Goal: Information Seeking & Learning: Find specific fact

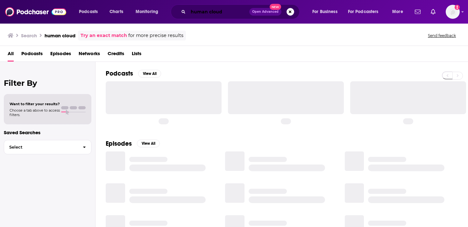
click at [211, 12] on input "human cloud" at bounding box center [218, 12] width 61 height 10
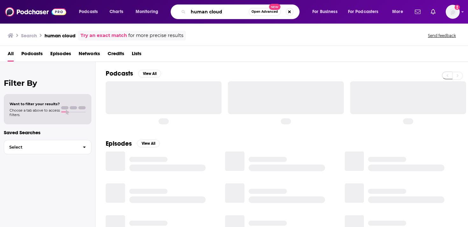
click at [211, 12] on input "human cloud" at bounding box center [218, 12] width 61 height 10
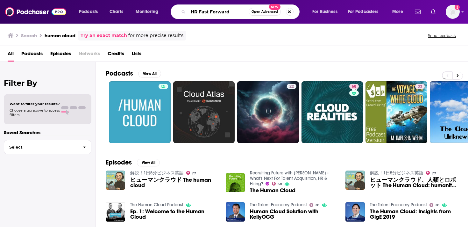
type input "HR Fast Forward"
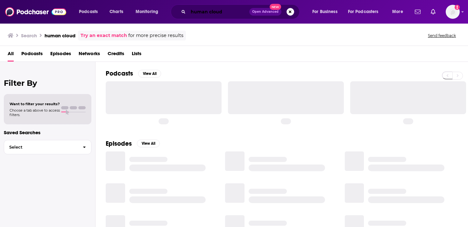
click at [212, 11] on input "human cloud" at bounding box center [218, 12] width 61 height 10
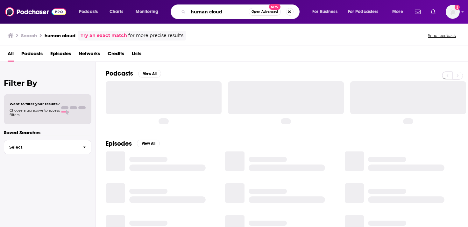
click at [212, 11] on input "human cloud" at bounding box center [218, 12] width 61 height 10
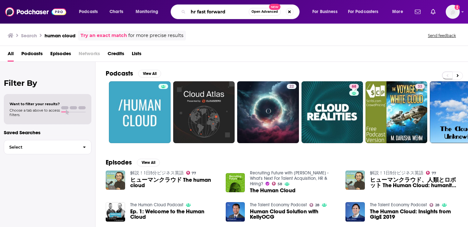
type input "hr fast forward"
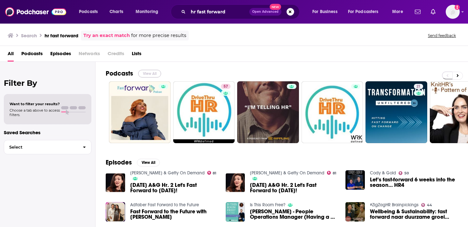
click at [153, 71] on button "View All" at bounding box center [149, 74] width 23 height 8
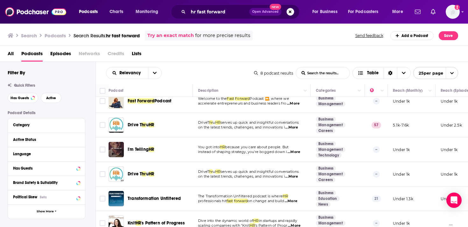
scroll to position [61, 0]
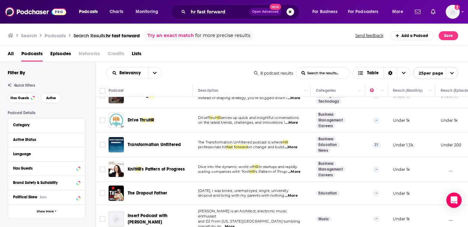
click at [263, 14] on button "Open Advanced New" at bounding box center [265, 12] width 32 height 8
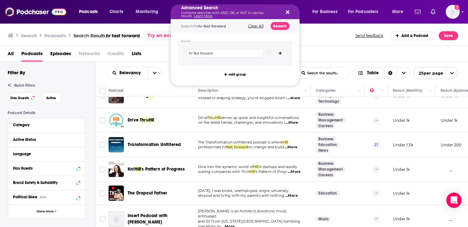
click at [292, 12] on div "Advanced Search Combine searches with AND, OR, or NOT to narrow results. Learn …" at bounding box center [235, 11] width 129 height 15
click at [288, 12] on icon "Search podcasts, credits, & more..." at bounding box center [288, 13] width 4 height 4
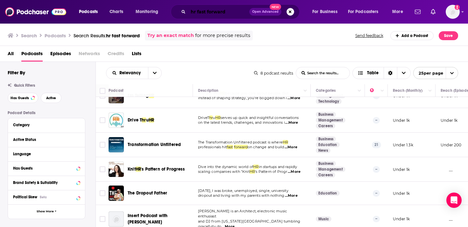
click at [229, 12] on input "hr fast forward" at bounding box center [218, 12] width 61 height 10
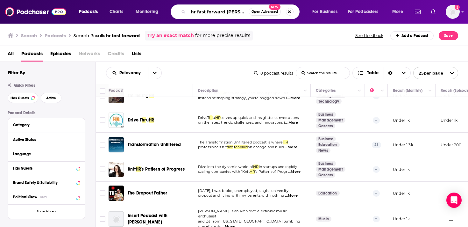
type input "hr fast forward parita"
